Goal: Check status

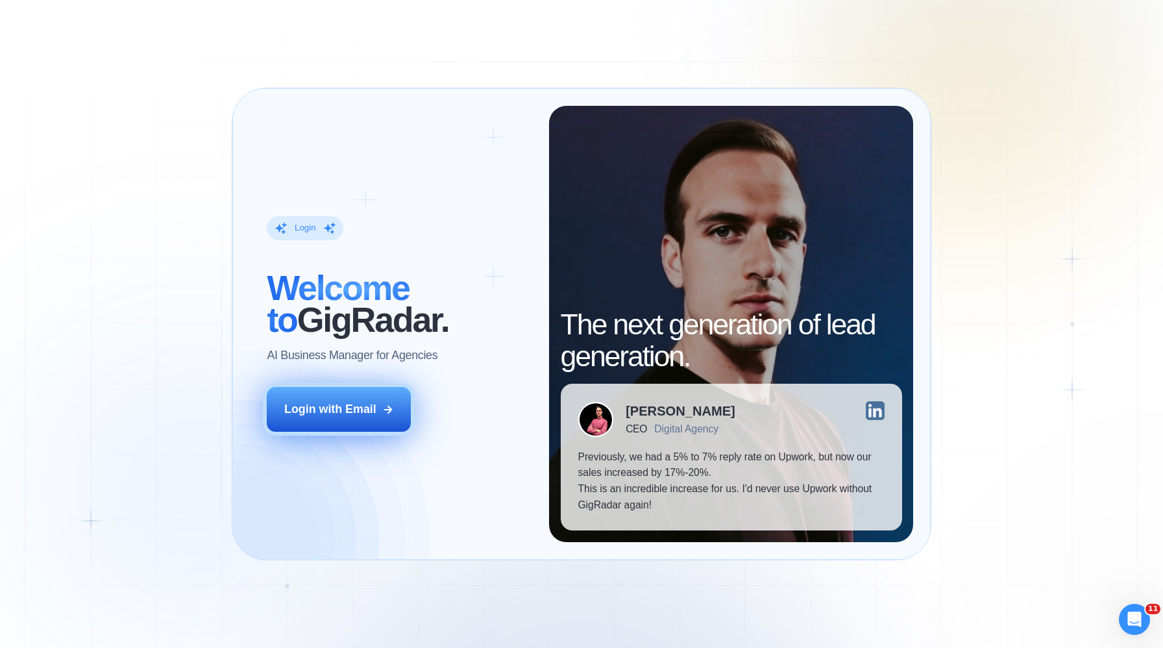
click at [321, 424] on button "Login with Email" at bounding box center [339, 409] width 144 height 45
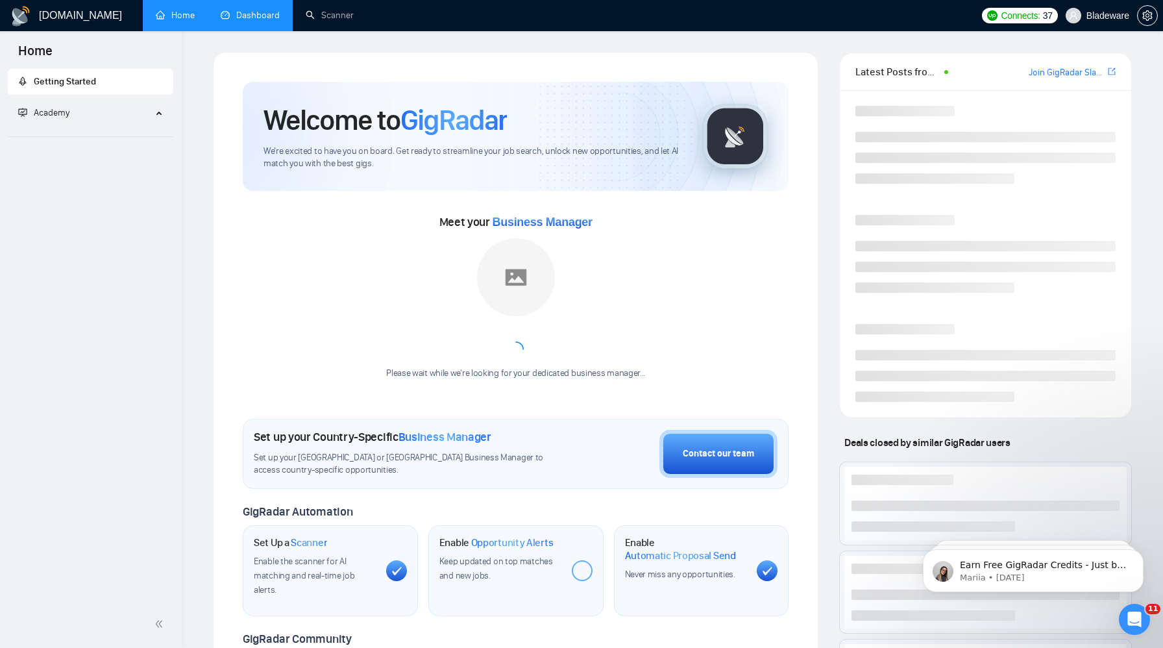
click at [254, 21] on link "Dashboard" at bounding box center [250, 15] width 59 height 11
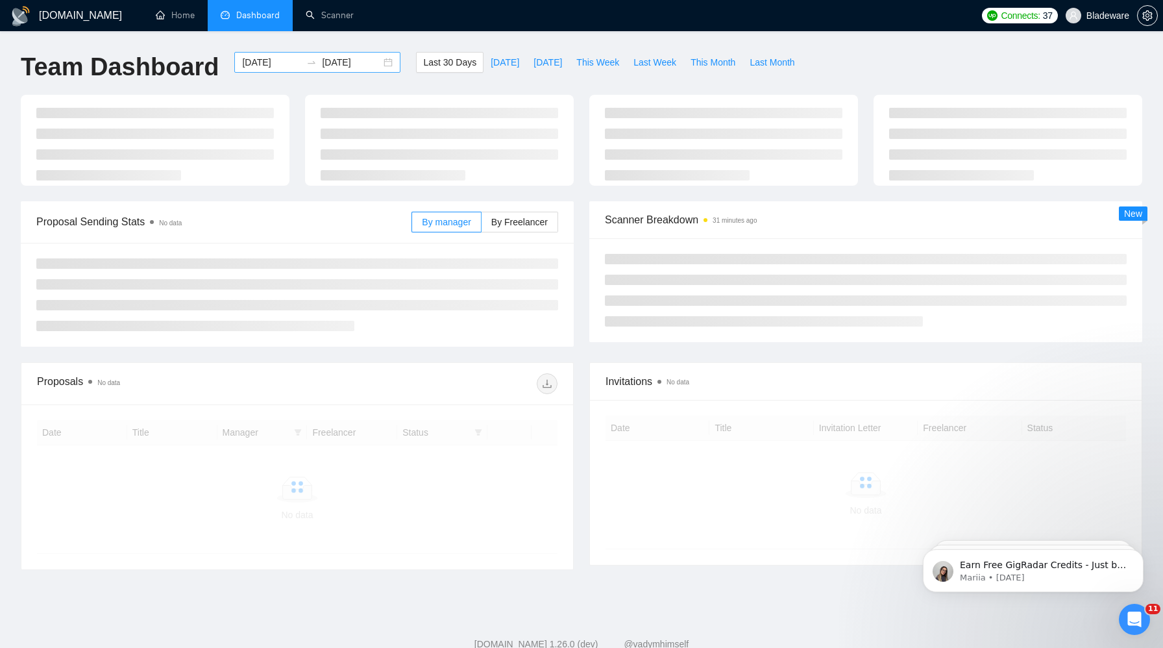
click at [378, 60] on div "2025-07-16 2025-08-15" at bounding box center [317, 62] width 166 height 21
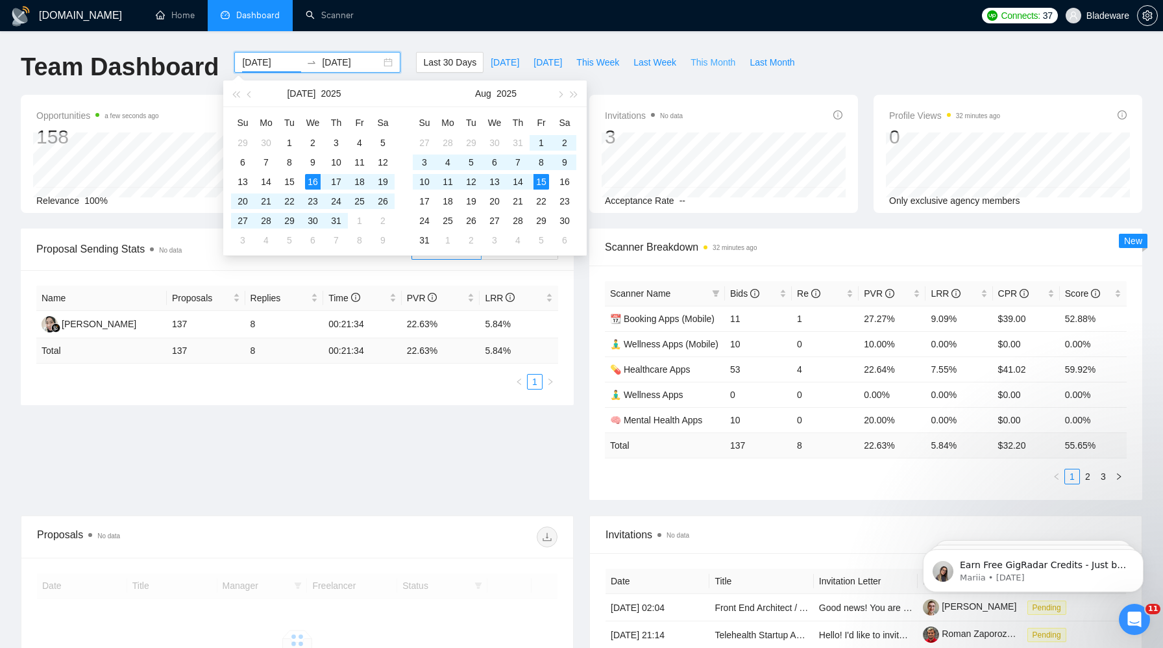
click at [718, 67] on span "This Month" at bounding box center [713, 62] width 45 height 14
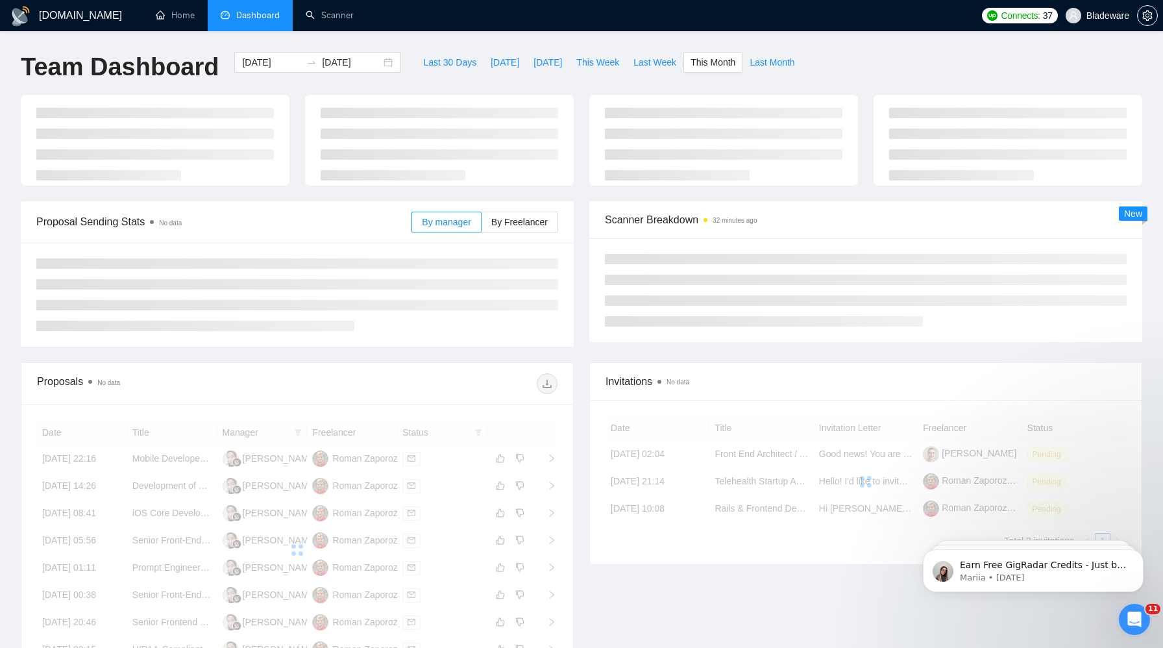
type input "2025-08-01"
type input "2025-08-31"
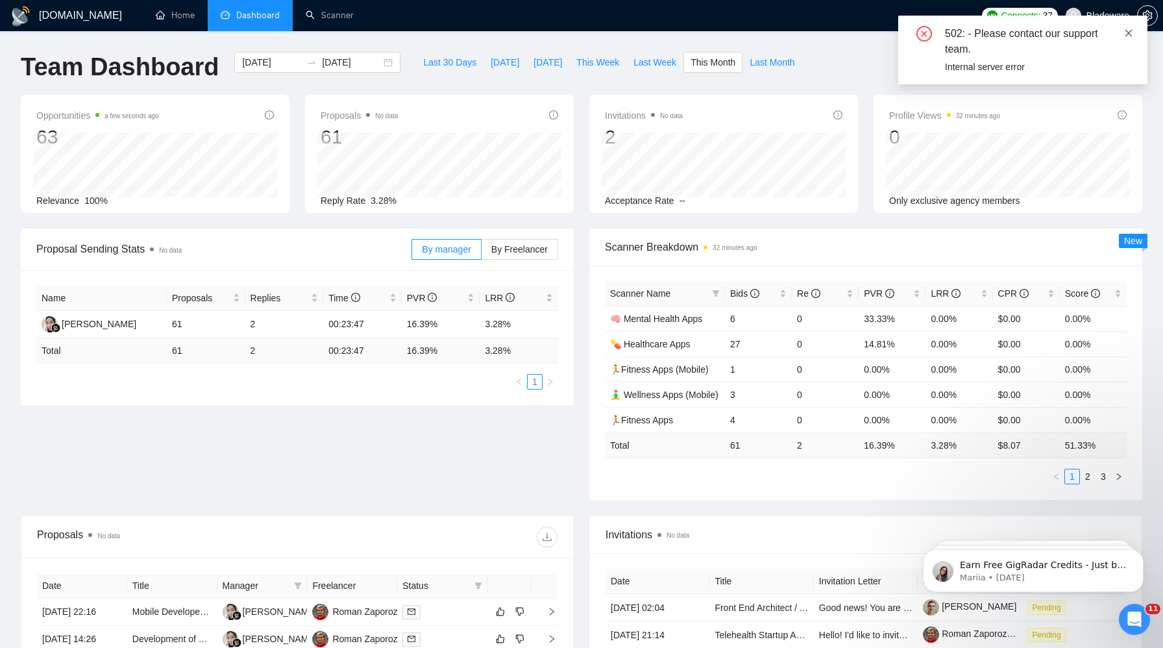
click at [1128, 33] on icon "close" at bounding box center [1128, 32] width 7 height 7
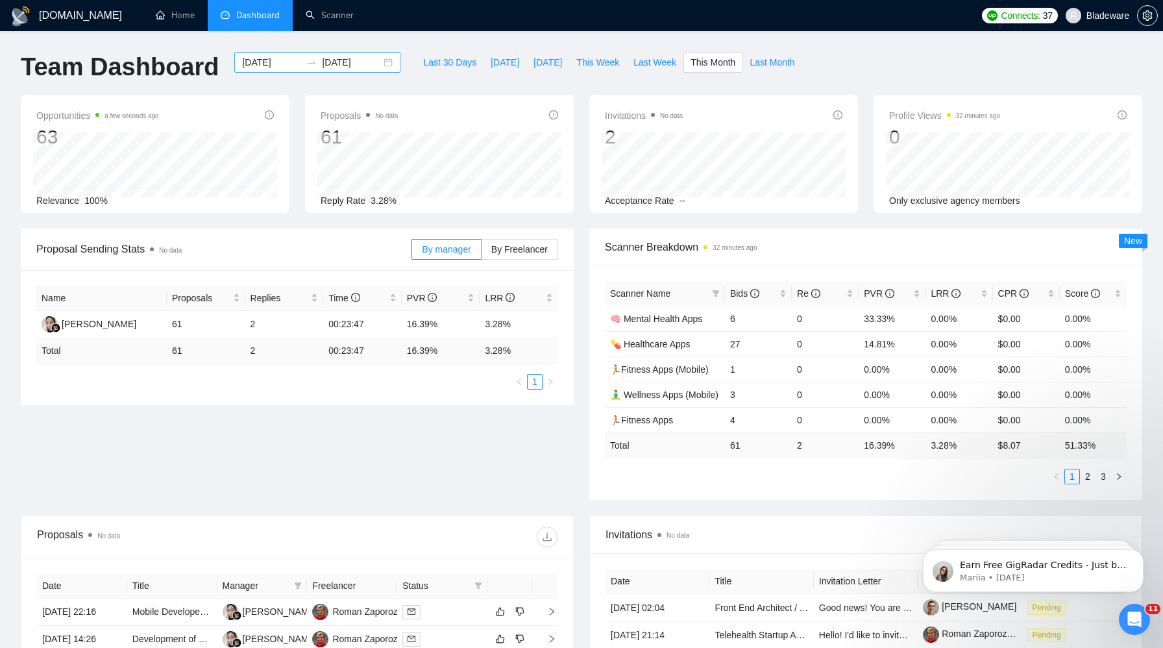
click at [380, 63] on div "2025-08-01 2025-08-31" at bounding box center [317, 62] width 166 height 21
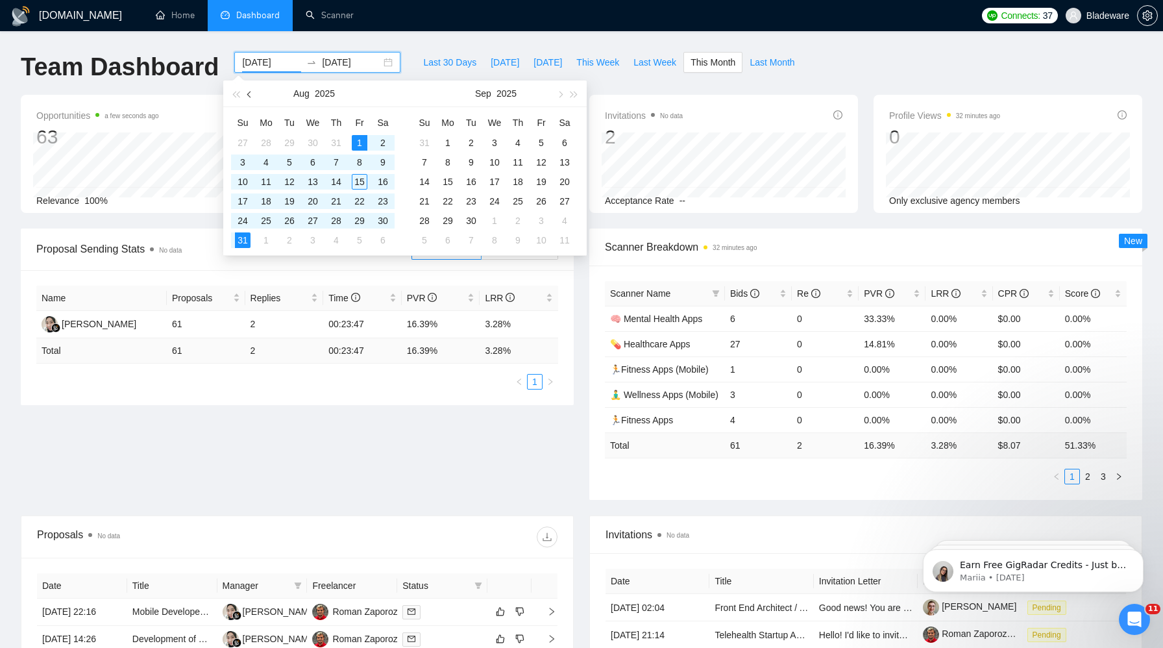
click at [254, 95] on button "button" at bounding box center [250, 93] width 14 height 26
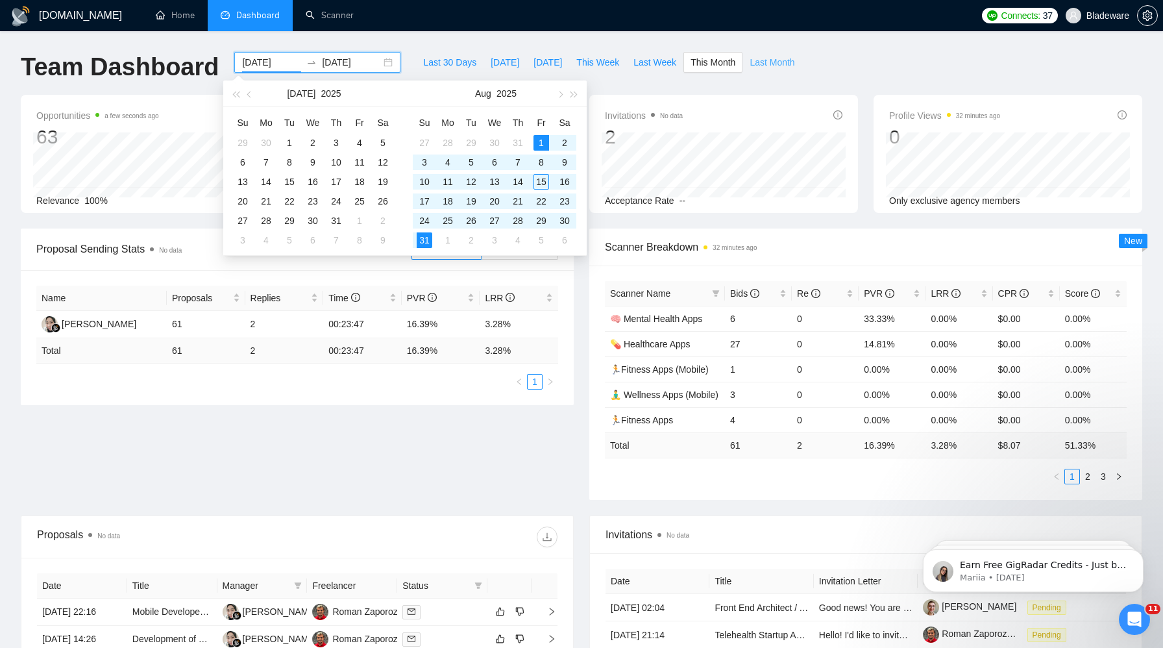
click at [794, 62] on span "Last Month" at bounding box center [772, 62] width 45 height 14
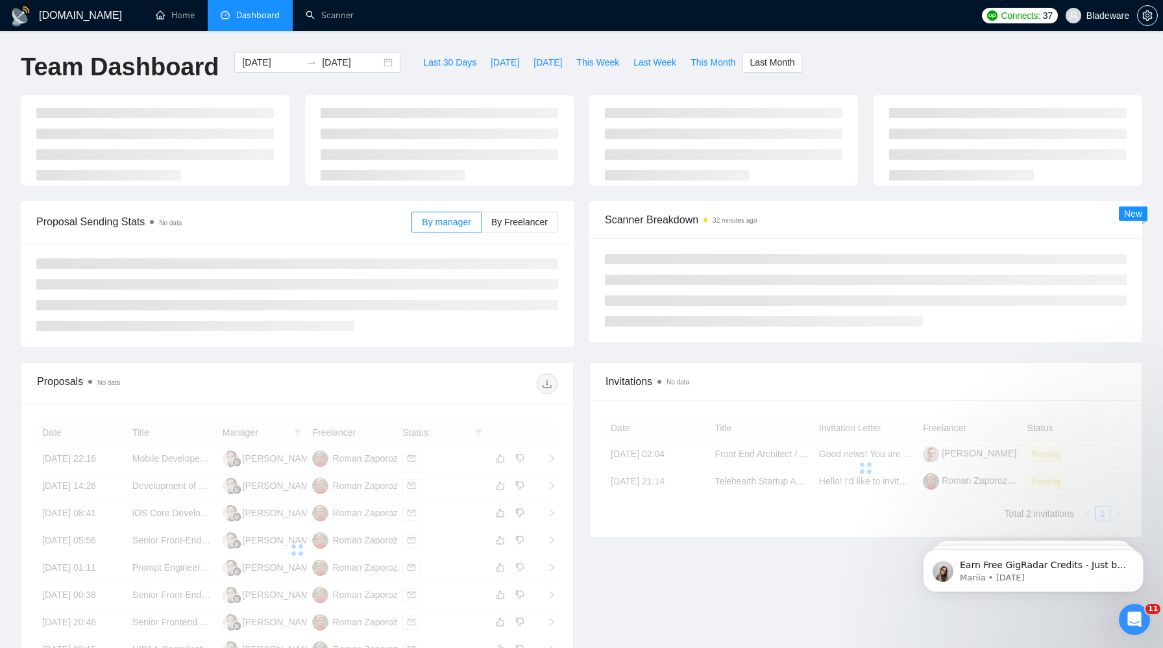
type input "2025-07-01"
type input "2025-07-31"
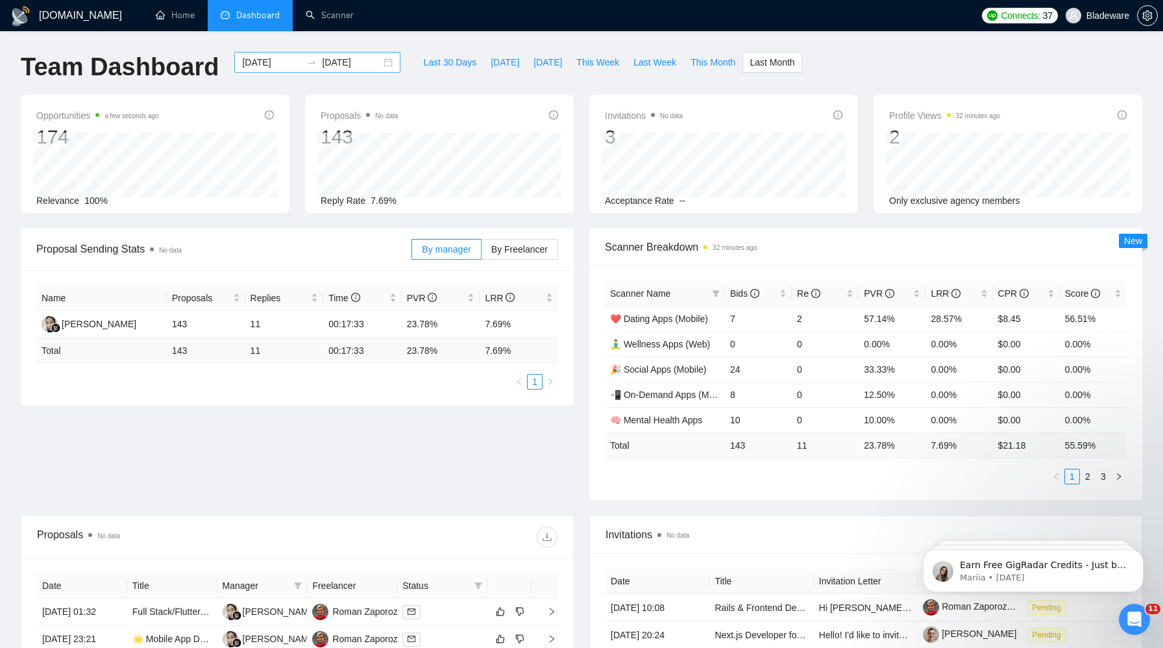
click at [378, 62] on div "2025-07-01 2025-07-31" at bounding box center [317, 62] width 166 height 21
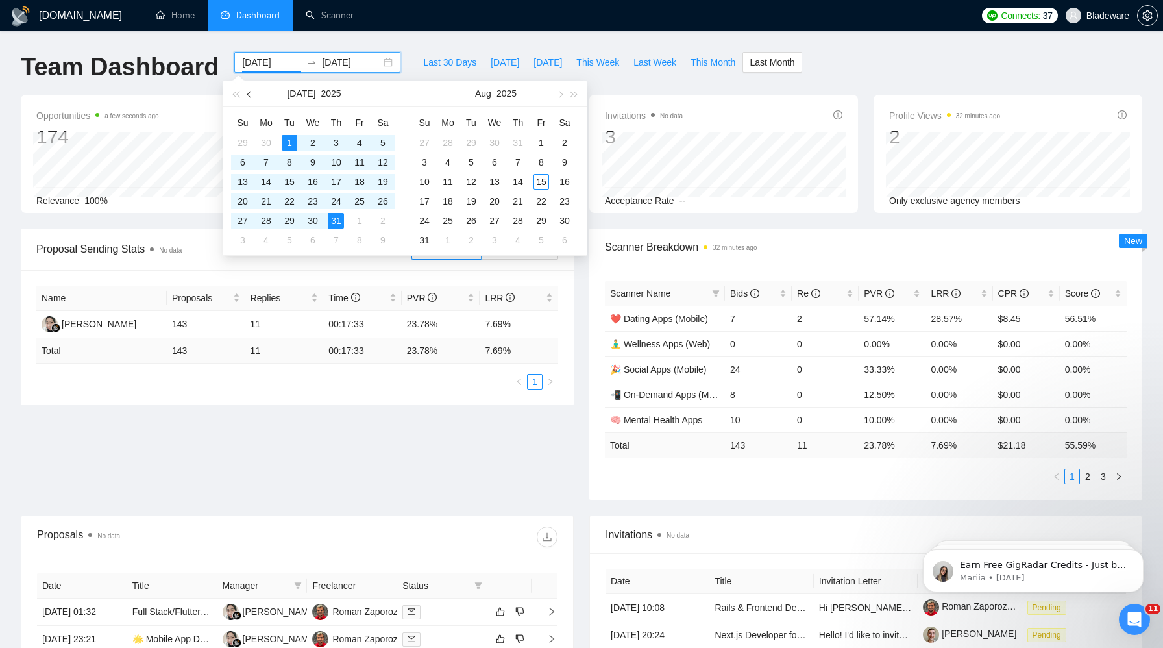
click at [248, 94] on span "button" at bounding box center [250, 94] width 6 height 6
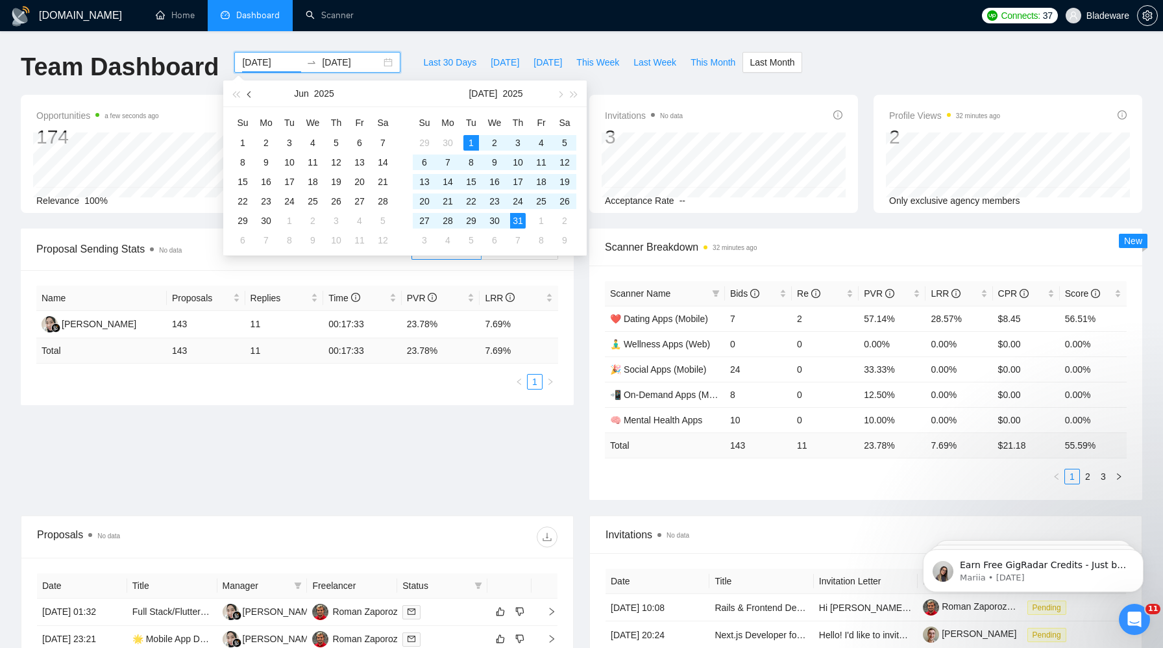
click at [248, 94] on span "button" at bounding box center [250, 94] width 6 height 6
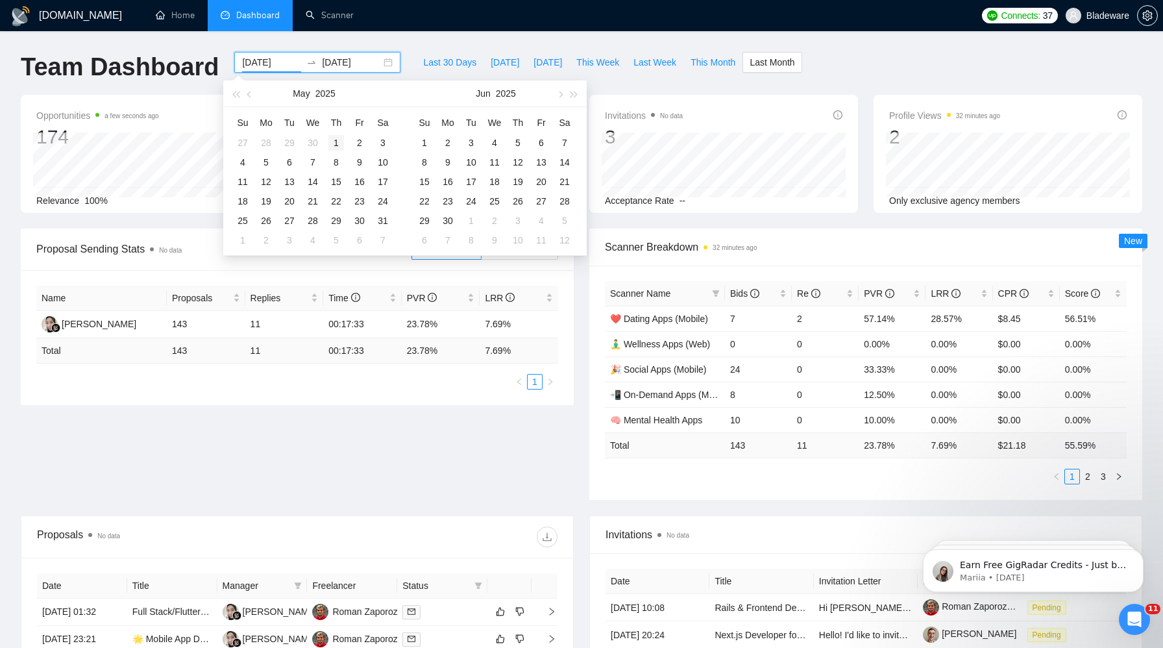
type input "2025-05-01"
click at [336, 136] on div "1" at bounding box center [336, 143] width 16 height 16
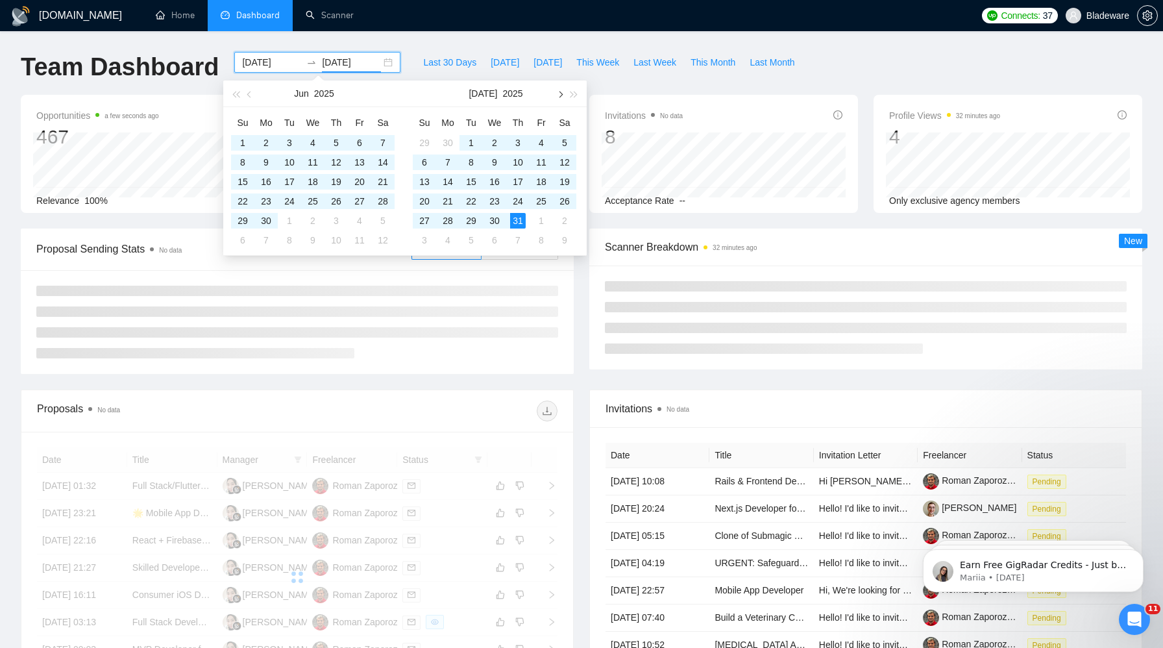
click at [562, 92] on button "button" at bounding box center [559, 93] width 14 height 26
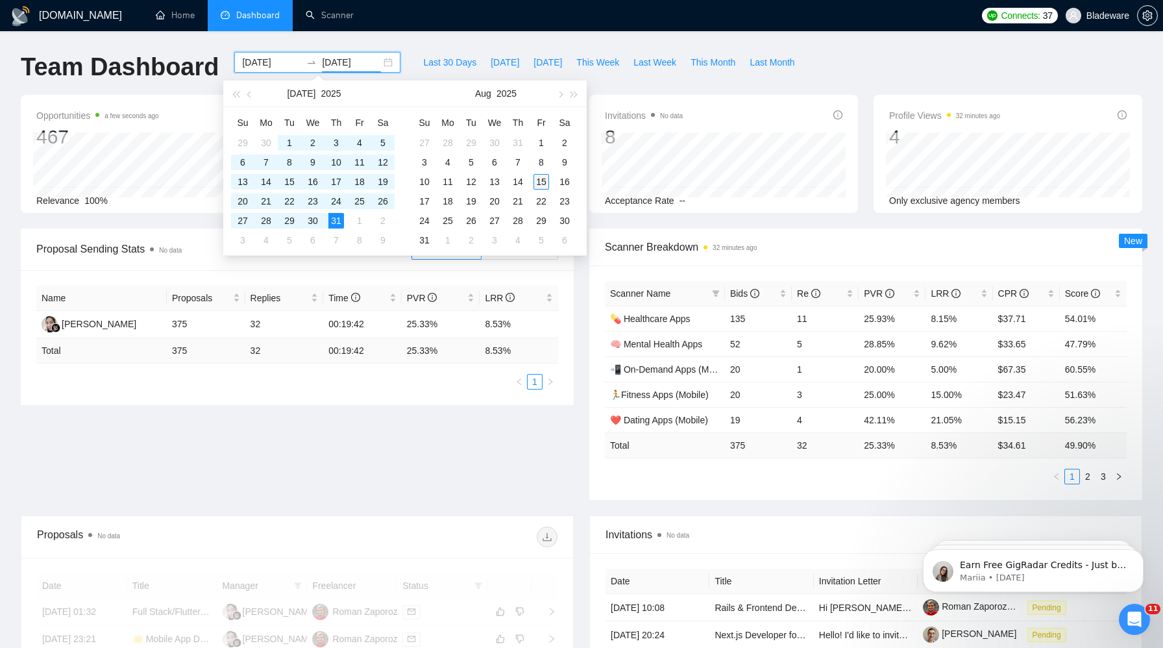
type input "2025-08-15"
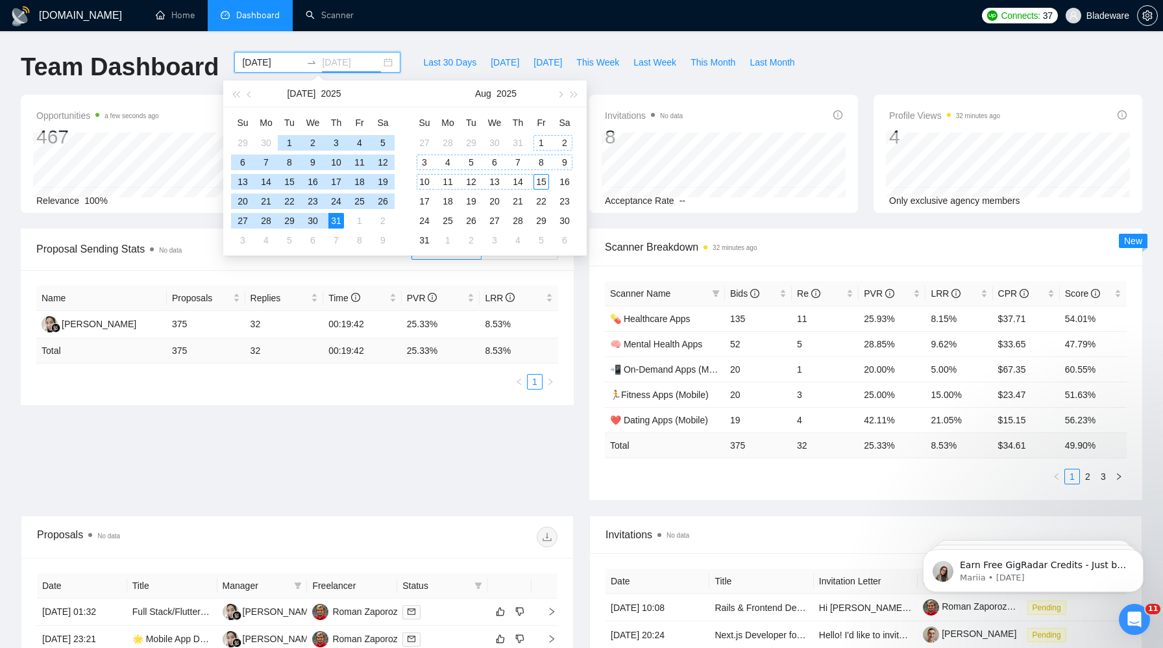
click at [543, 181] on div "15" at bounding box center [541, 182] width 16 height 16
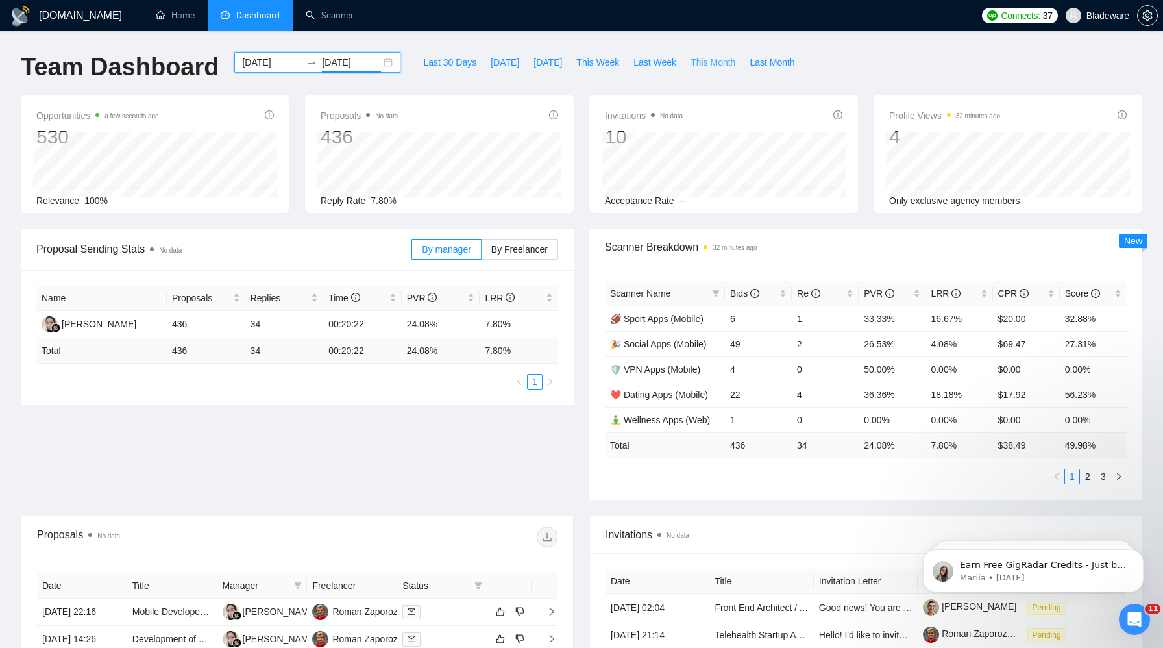
click at [722, 61] on span "This Month" at bounding box center [713, 62] width 45 height 14
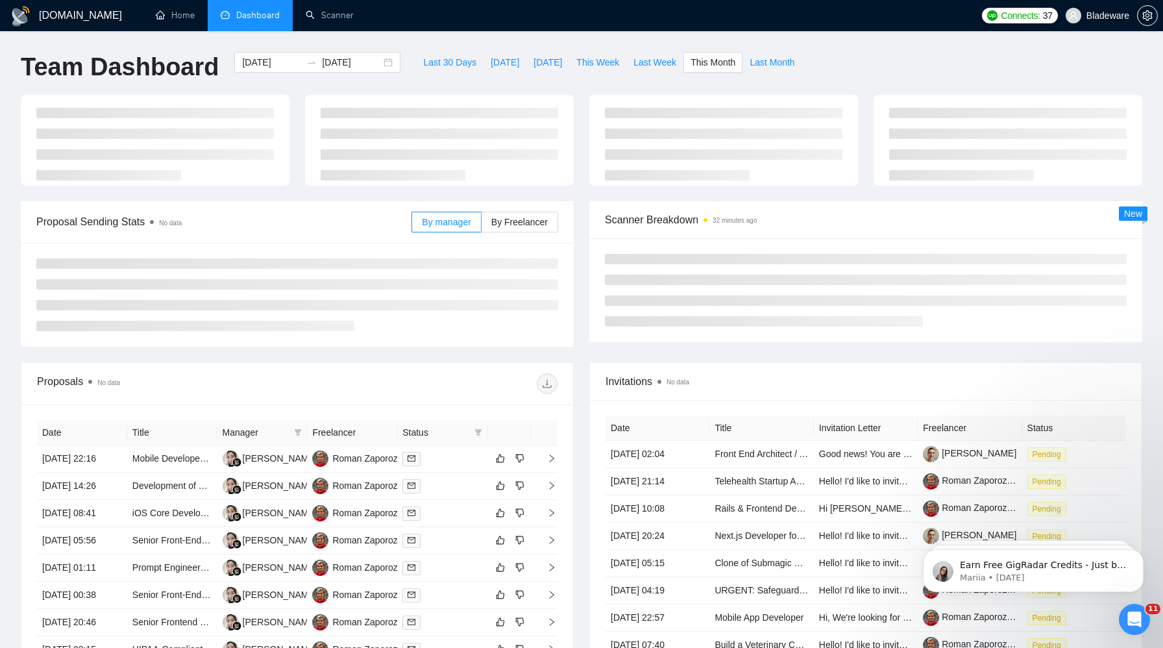
type input "2025-08-01"
type input "2025-08-31"
